Goal: Task Accomplishment & Management: Manage account settings

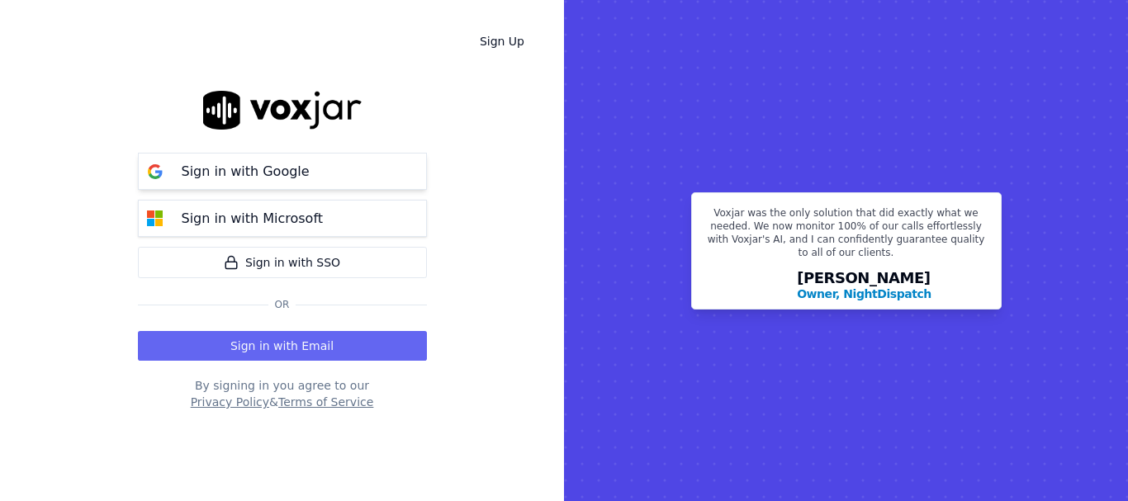
click at [264, 153] on button "Sign in with Google" at bounding box center [282, 171] width 289 height 37
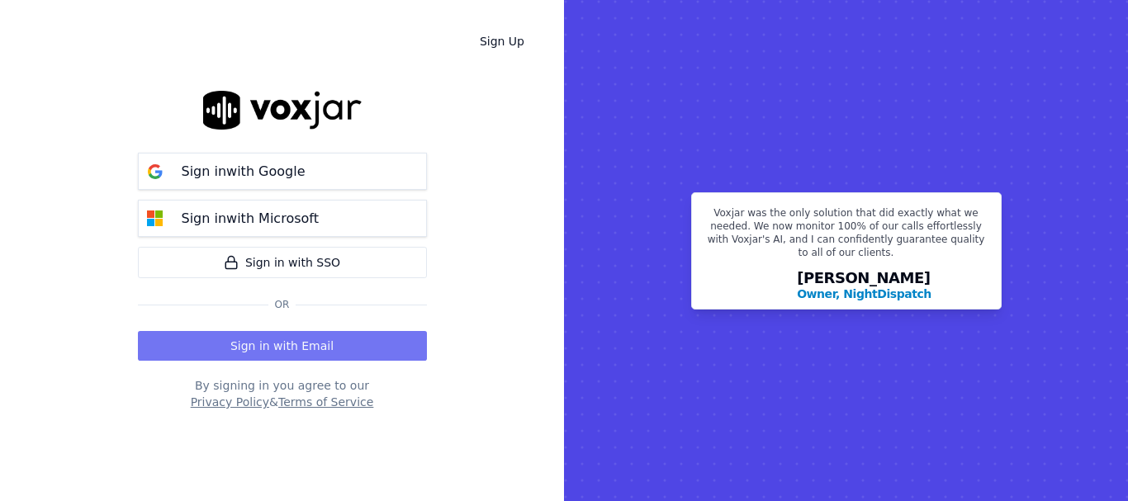
click at [328, 345] on button "Sign in with Email" at bounding box center [282, 346] width 289 height 30
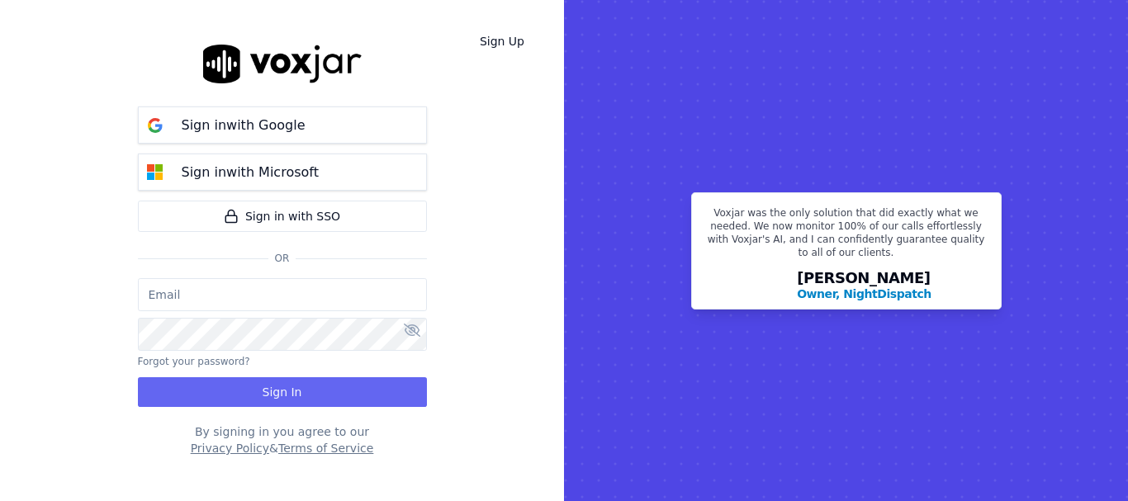
click at [291, 295] on input "email" at bounding box center [282, 294] width 289 height 33
type input "mariaortizbaiz@gmail.com"
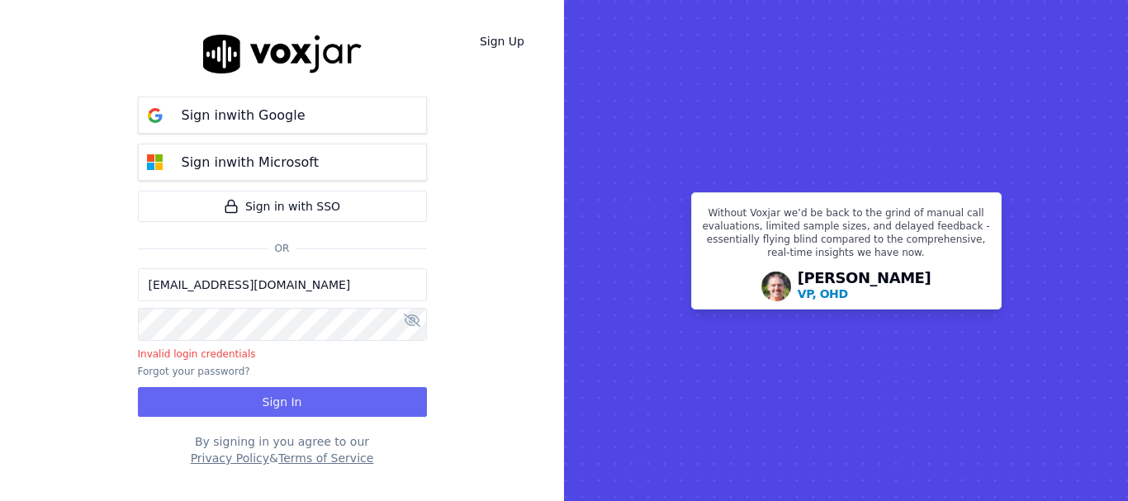
drag, startPoint x: 373, startPoint y: 315, endPoint x: 287, endPoint y: 345, distance: 91.1
click at [300, 346] on div "mariaortizbaiz@gmail.com Invalid login credentials Forgot your password? Sign In" at bounding box center [282, 342] width 289 height 149
click at [40, 312] on div "Sign Up Sign in with Google Sign in with Microsoft Sign in with SSO Or mariaort…" at bounding box center [282, 250] width 564 height 501
click at [414, 328] on button at bounding box center [412, 321] width 17 height 20
click at [254, 297] on input "mariaortizbaiz@gmail.com" at bounding box center [282, 284] width 289 height 33
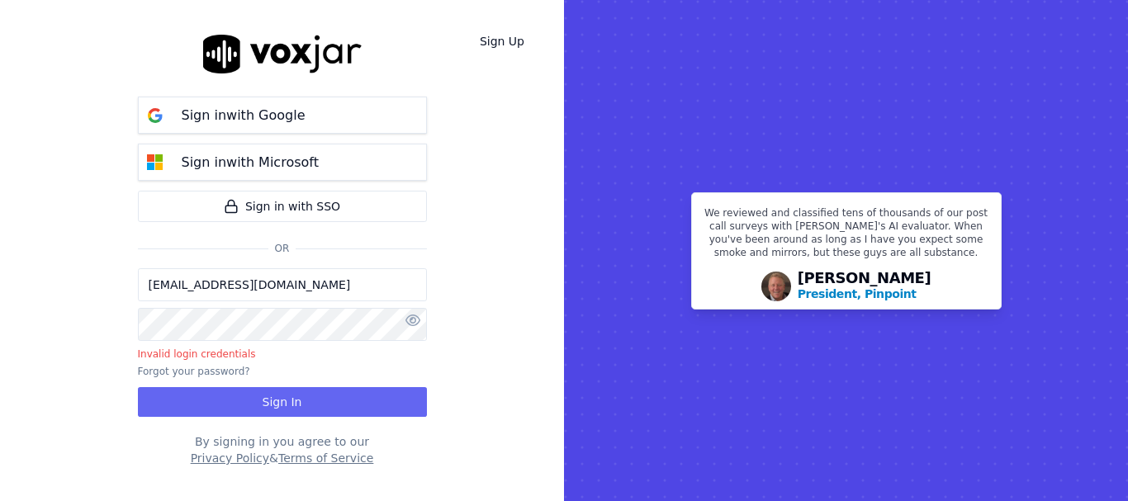
drag, startPoint x: 329, startPoint y: 290, endPoint x: 100, endPoint y: 273, distance: 229.3
click at [101, 273] on div "Sign Up Sign in with Google Sign in with Microsoft Sign in with SSO Or mariaort…" at bounding box center [282, 250] width 564 height 501
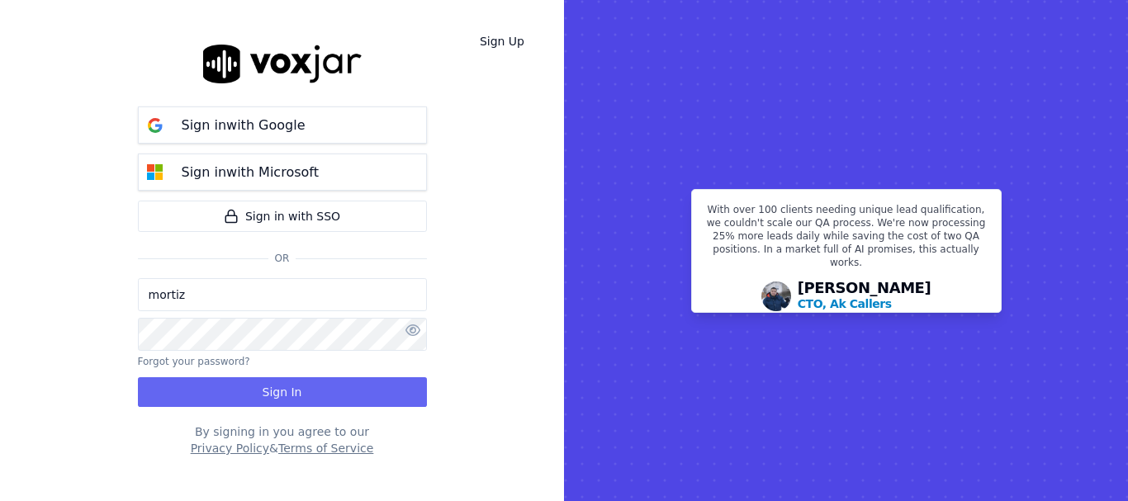
type input "mortiz@nwfamilygroup.com"
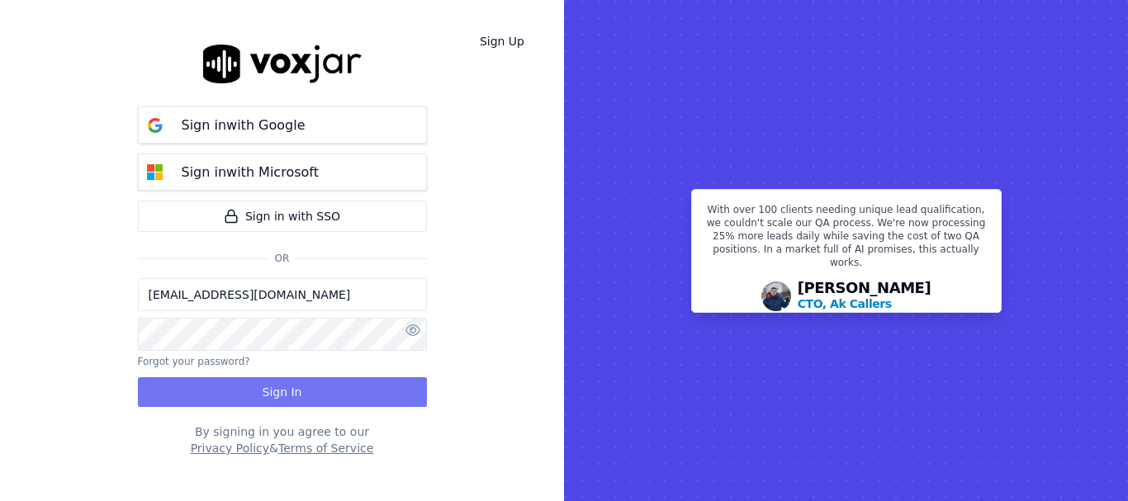
click at [286, 383] on button "Sign In" at bounding box center [282, 392] width 289 height 30
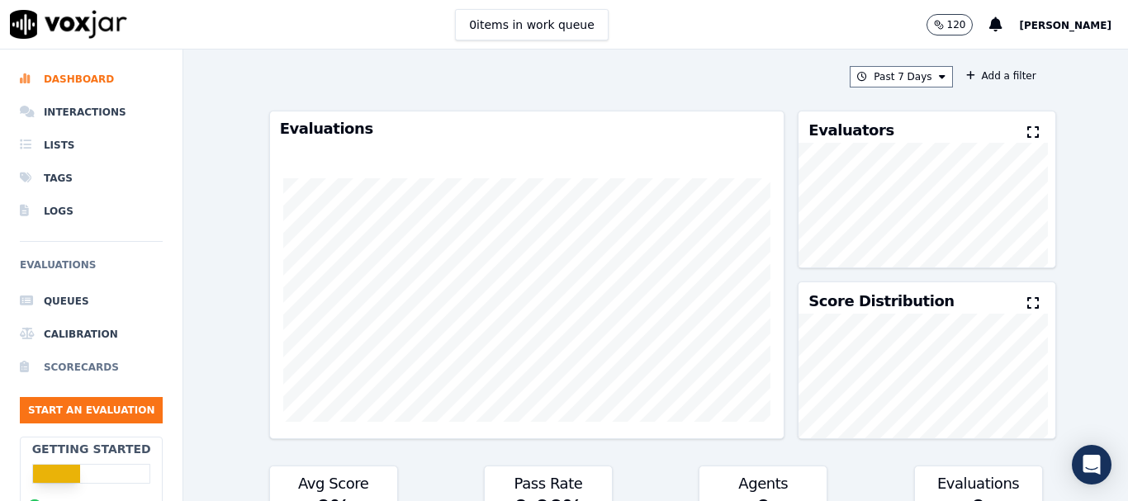
click at [84, 366] on li "Scorecards" at bounding box center [91, 367] width 143 height 33
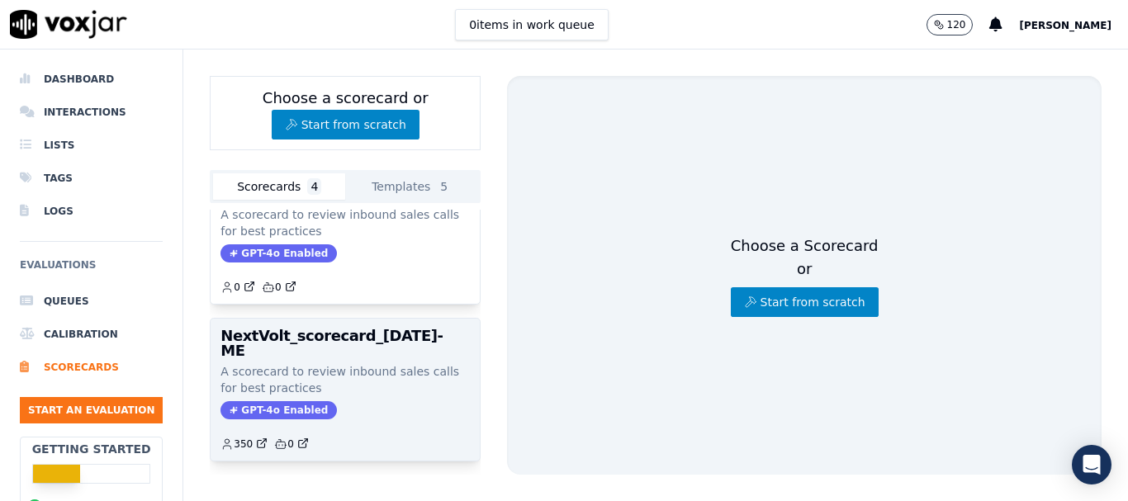
scroll to position [352, 0]
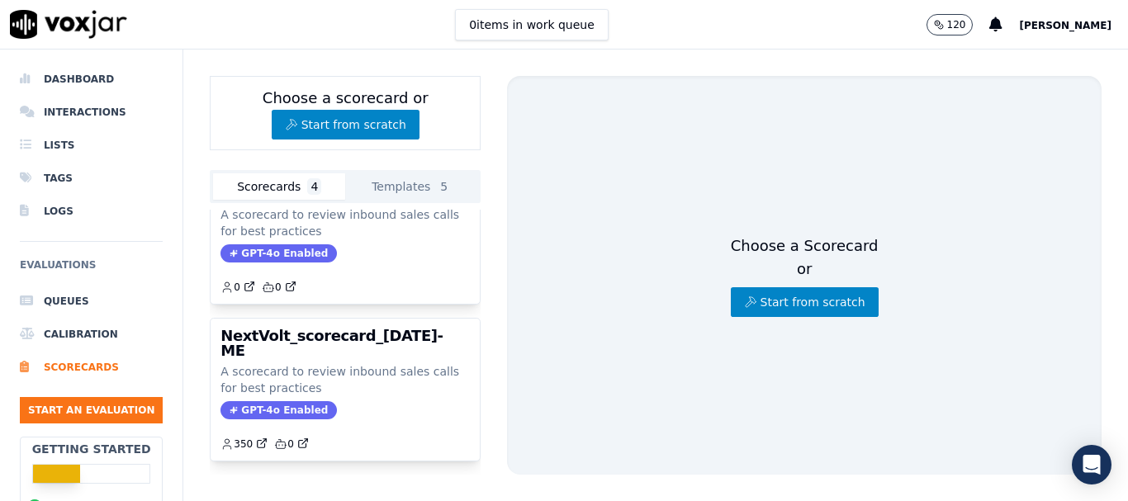
click at [1078, 17] on button "[PERSON_NAME]" at bounding box center [1073, 25] width 109 height 20
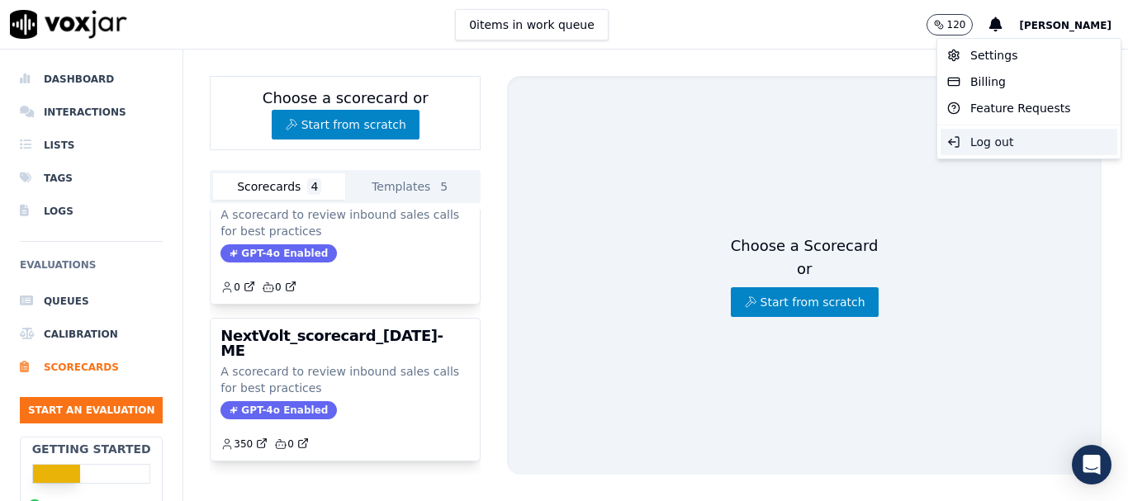
click at [1004, 141] on div "Log out" at bounding box center [1028, 142] width 177 height 26
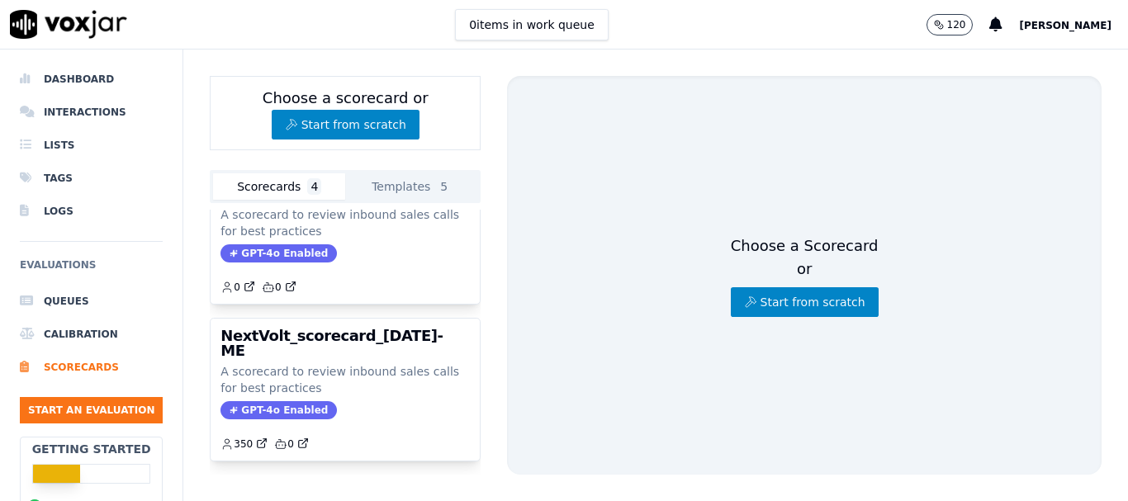
click at [1074, 26] on span "[PERSON_NAME]" at bounding box center [1065, 26] width 92 height 12
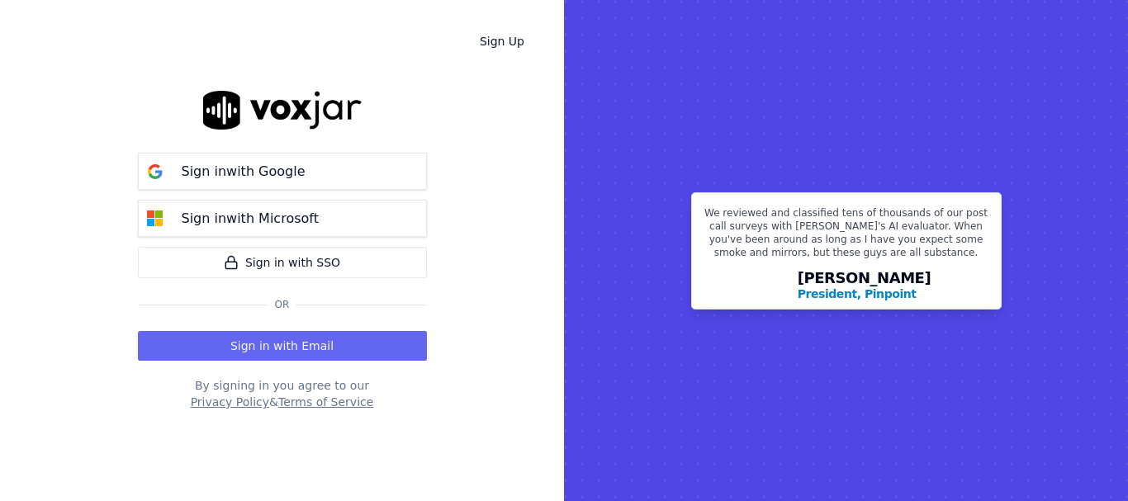
click at [994, 144] on rect at bounding box center [846, 250] width 564 height 501
click at [294, 181] on p "Sign in with Google" at bounding box center [244, 172] width 124 height 20
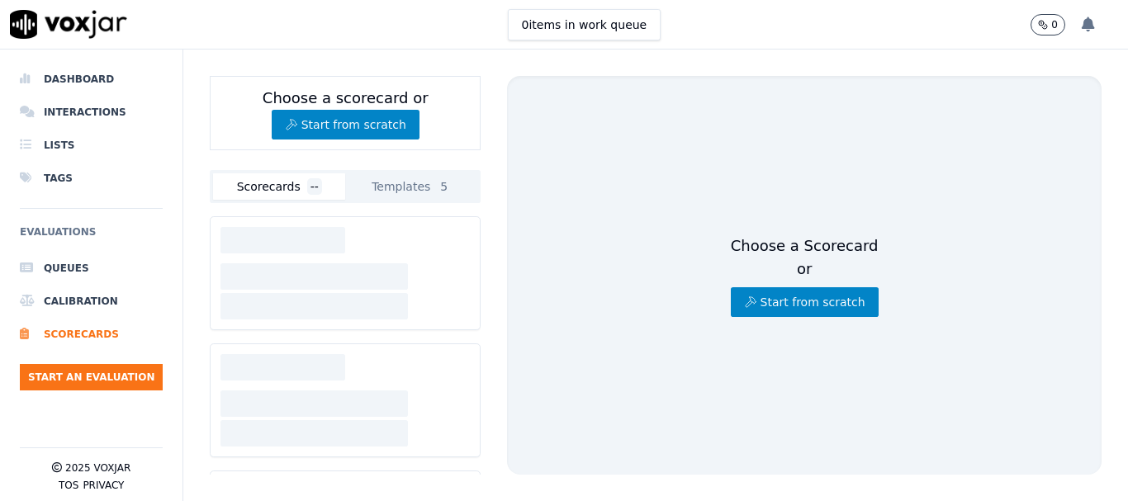
click at [1090, 21] on icon at bounding box center [1088, 24] width 13 height 15
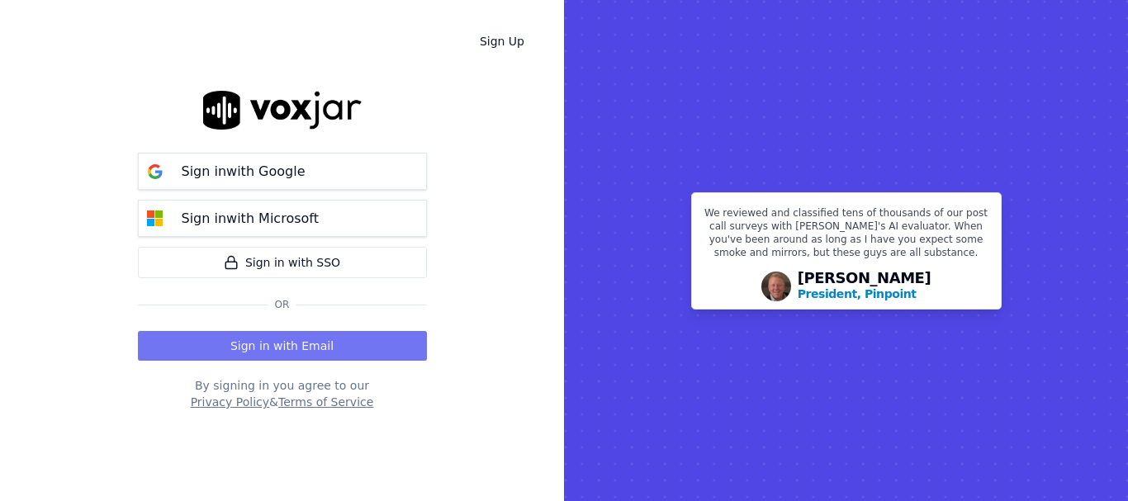
click at [303, 340] on button "Sign in with Email" at bounding box center [282, 346] width 289 height 30
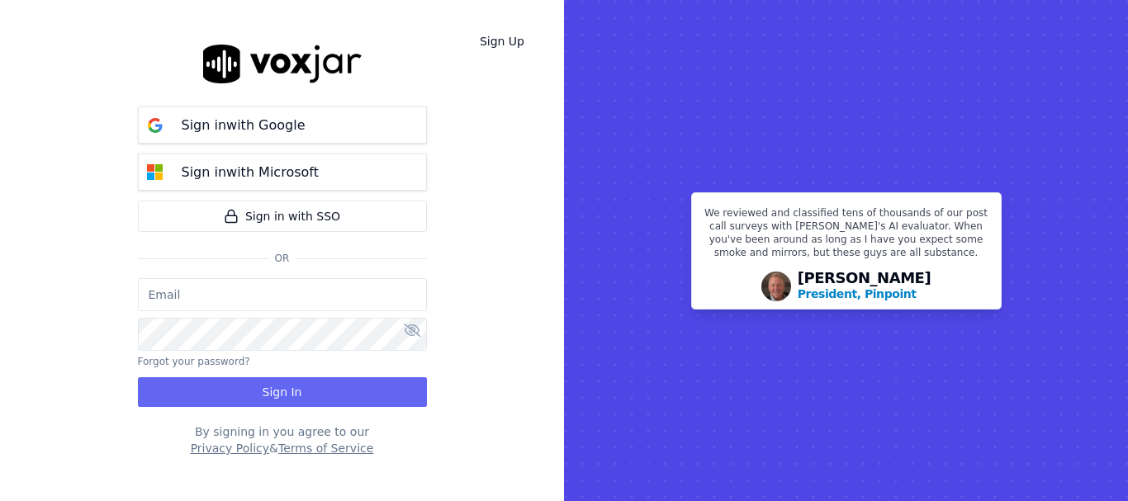
click at [224, 303] on input "email" at bounding box center [282, 294] width 289 height 33
paste input "[PERSON_NAME][EMAIL_ADDRESS][PERSON_NAME][DOMAIN_NAME]"
type input "[PERSON_NAME][EMAIL_ADDRESS][PERSON_NAME][DOMAIN_NAME]"
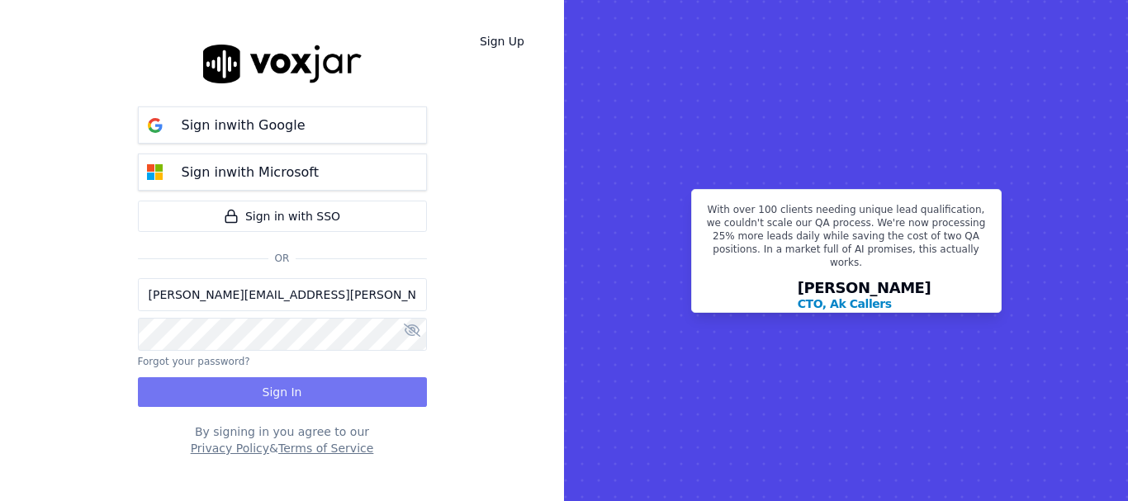
click at [313, 405] on button "Sign In" at bounding box center [282, 392] width 289 height 30
